Goal: Navigation & Orientation: Go to known website

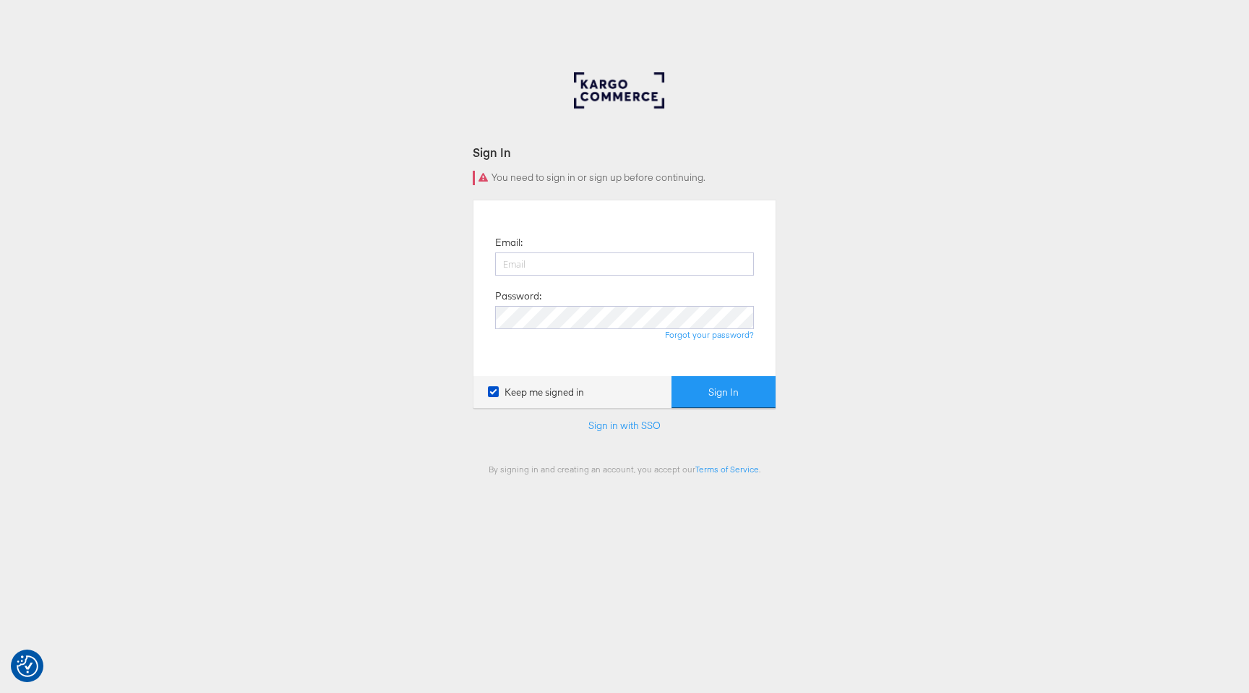
click at [358, 469] on div "Sign In You need to sign in or sign up before continuing. Email: Password: Forg…" at bounding box center [624, 433] width 1249 height 723
click at [623, 423] on link "Sign in with SSO" at bounding box center [624, 425] width 72 height 13
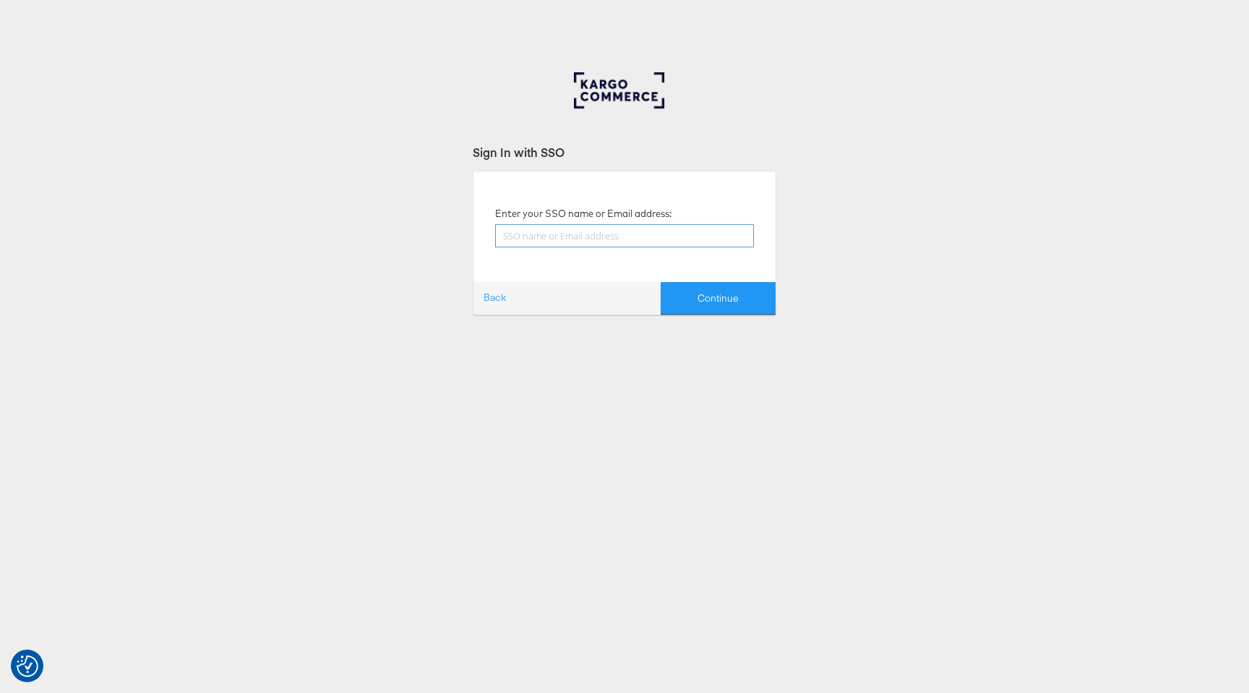
click at [606, 241] on input "text" at bounding box center [624, 235] width 259 height 23
type input "paul.tobin@kargo.com"
click at [707, 300] on button "Continue" at bounding box center [718, 298] width 115 height 33
